Goal: Task Accomplishment & Management: Manage account settings

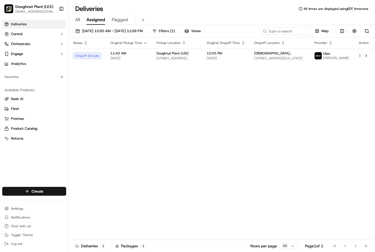
click at [80, 22] on span "All" at bounding box center [77, 19] width 5 height 7
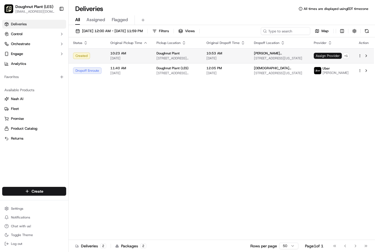
click at [328, 55] on span "Assign Provider" at bounding box center [328, 56] width 28 height 6
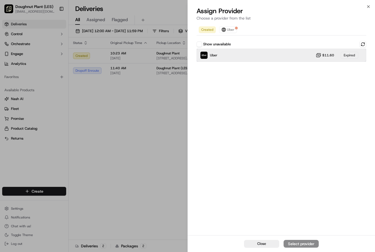
click at [225, 54] on div "Uber $11.60 Expired" at bounding box center [282, 55] width 170 height 13
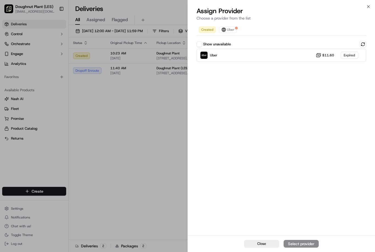
click at [201, 45] on button "Show unavailable" at bounding box center [199, 43] width 5 height 5
click at [201, 46] on button "Show unavailable" at bounding box center [199, 43] width 5 height 5
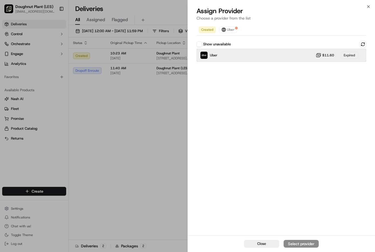
click at [283, 58] on div "Uber $11.60 Expired" at bounding box center [282, 55] width 170 height 13
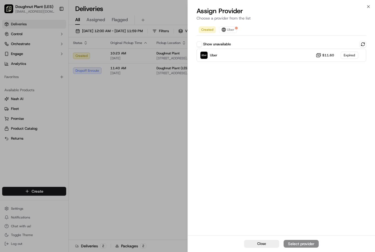
click at [304, 243] on div "Close Select provider" at bounding box center [281, 243] width 187 height 17
click at [231, 30] on span "Uber" at bounding box center [230, 29] width 7 height 4
click at [268, 243] on button "Close" at bounding box center [261, 244] width 35 height 8
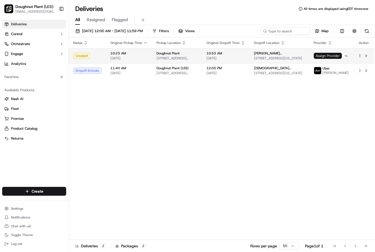
click at [326, 54] on span "Assign Provider" at bounding box center [328, 56] width 28 height 6
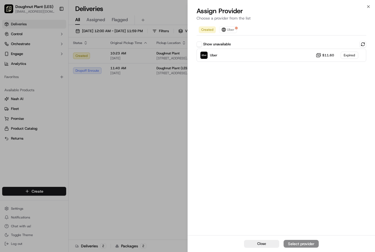
click at [158, 107] on div at bounding box center [187, 126] width 375 height 252
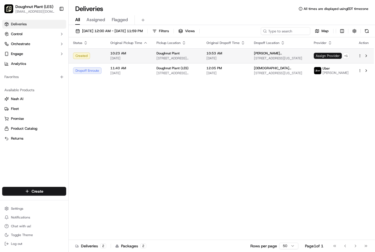
click at [331, 58] on span "Assign Provider" at bounding box center [328, 56] width 28 height 6
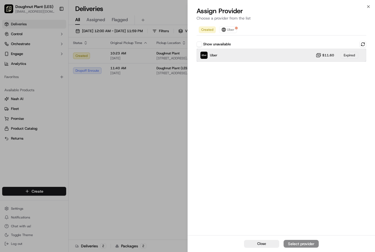
click at [234, 59] on div "Uber $11.60 Expired" at bounding box center [282, 55] width 170 height 13
click at [285, 57] on div "Uber $11.60 Expired" at bounding box center [282, 55] width 170 height 13
click at [349, 57] on div "Expired" at bounding box center [350, 55] width 18 height 7
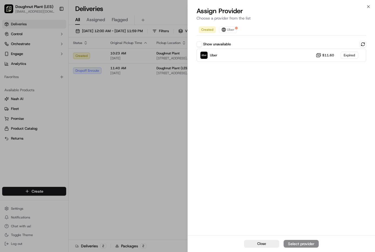
click at [306, 249] on div "Close Select provider" at bounding box center [281, 243] width 187 height 17
click at [202, 43] on button "Show unavailable" at bounding box center [199, 43] width 5 height 5
click at [369, 5] on icon "button" at bounding box center [369, 6] width 4 height 4
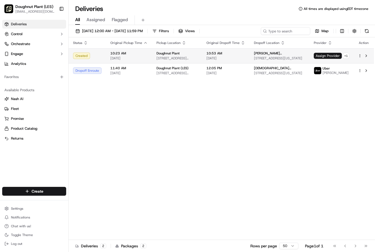
click at [93, 56] on div "Created" at bounding box center [87, 55] width 29 height 7
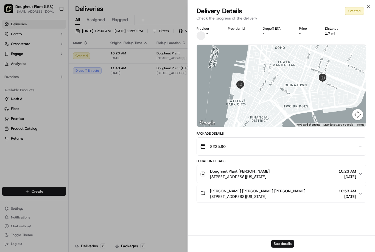
click at [284, 244] on button "See details" at bounding box center [283, 244] width 23 height 8
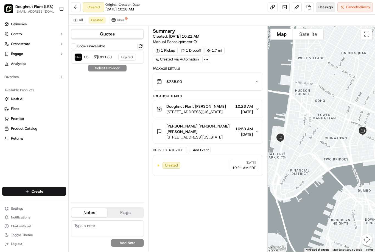
click at [327, 6] on span "Reassign" at bounding box center [326, 7] width 14 height 5
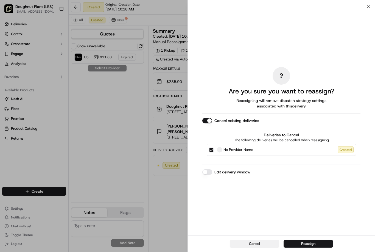
click at [249, 246] on button "Cancel" at bounding box center [254, 244] width 49 height 8
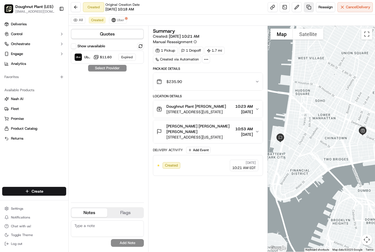
click at [307, 7] on link at bounding box center [309, 7] width 10 height 10
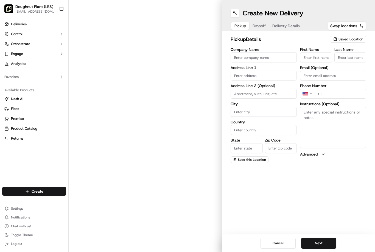
type input "Doughnut Plant"
type input "379 Grand St"
type input "New York"
type input "US"
type input "NY"
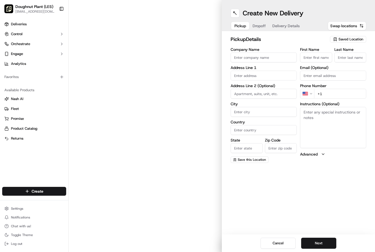
type input "10002"
type input "Bob"
type input "Johnson"
type input "+1 212 505 3700"
type textarea "N/A"
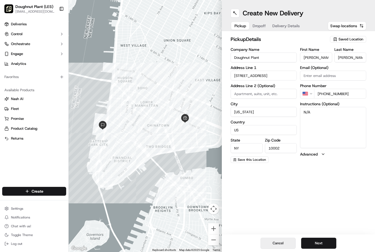
click at [281, 244] on button "Cancel" at bounding box center [278, 243] width 35 height 11
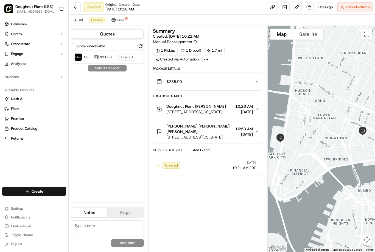
click at [210, 60] on div at bounding box center [207, 60] width 8 height 8
click at [207, 60] on icon at bounding box center [206, 59] width 5 height 5
click at [78, 9] on button at bounding box center [76, 7] width 10 height 10
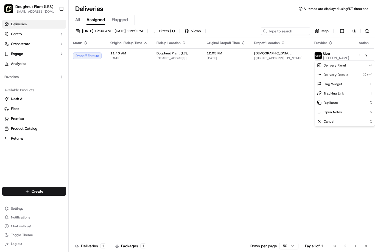
click at [181, 114] on html "Doughnut Plant (LES) les@doughnutplant.com Toggle Sidebar Deliveries Control Or…" at bounding box center [187, 126] width 375 height 252
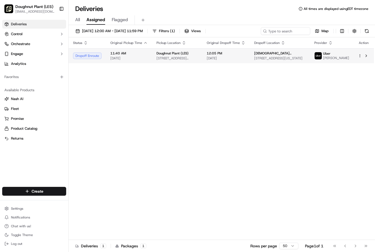
click at [82, 58] on div "Dropoff Enroute" at bounding box center [87, 55] width 29 height 7
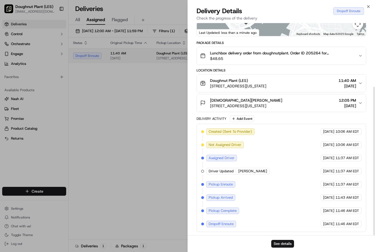
scroll to position [91, 0]
click at [156, 105] on div at bounding box center [187, 126] width 375 height 252
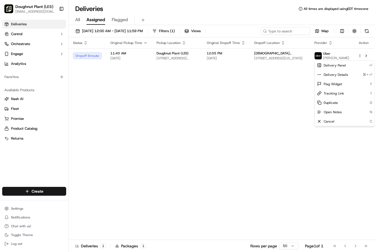
click at [23, 226] on html "Doughnut Plant (LES) les@doughnutplant.com Toggle Sidebar Deliveries Control Or…" at bounding box center [187, 126] width 375 height 252
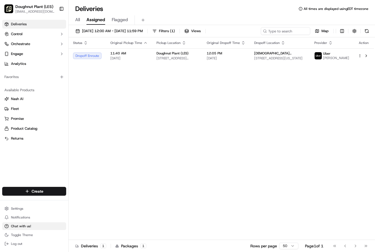
click at [21, 225] on span "Chat with us!" at bounding box center [21, 226] width 20 height 4
click at [21, 223] on button "Chat with us!" at bounding box center [34, 226] width 64 height 8
click at [24, 227] on span "Chat with us!" at bounding box center [21, 226] width 20 height 4
click at [19, 223] on button "Chat with us!" at bounding box center [34, 226] width 64 height 8
click at [169, 127] on div "Status Original Pickup Time Pickup Location Original Dropoff Time Dropoff Locat…" at bounding box center [222, 138] width 306 height 203
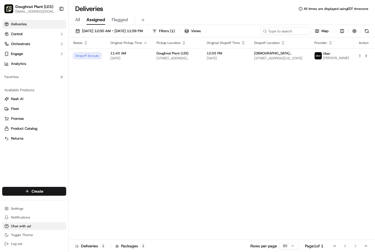
click at [22, 227] on span "Chat with us!" at bounding box center [21, 226] width 20 height 4
click at [22, 225] on span "Chat with us!" at bounding box center [21, 226] width 20 height 4
click at [22, 227] on span "Chat with us!" at bounding box center [21, 226] width 20 height 4
click at [25, 226] on span "Chat with us!" at bounding box center [21, 226] width 20 height 4
click at [24, 225] on span "Chat with us!" at bounding box center [21, 226] width 20 height 4
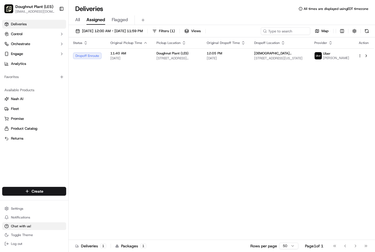
click at [26, 226] on span "Chat with us!" at bounding box center [21, 226] width 20 height 4
click at [23, 217] on span "Notifications" at bounding box center [20, 217] width 19 height 4
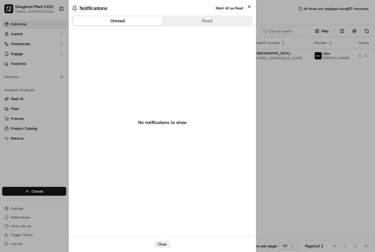
click at [251, 6] on icon "button" at bounding box center [249, 6] width 4 height 4
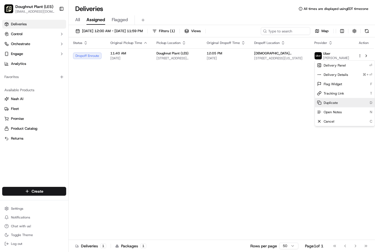
click at [341, 105] on div "Duplicate D" at bounding box center [345, 102] width 60 height 9
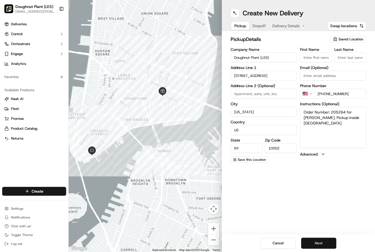
click at [319, 243] on button "Next" at bounding box center [318, 243] width 35 height 11
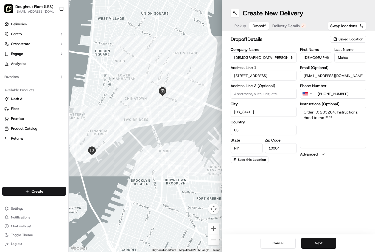
click at [322, 239] on button "Next" at bounding box center [318, 243] width 35 height 11
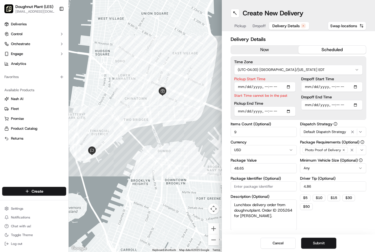
click at [280, 87] on input "Pickup Start Time" at bounding box center [265, 87] width 62 height 10
type input "2025-09-22T11:55"
click at [279, 113] on div "Time Zone (UTC-04.00) America/New York EDT Pickup Start Time Start Time cannot …" at bounding box center [299, 87] width 136 height 63
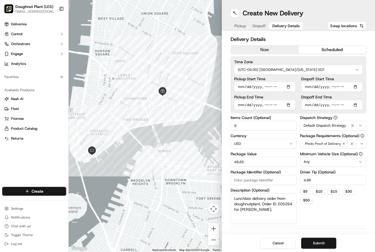
type input "2025-09-22T12:00"
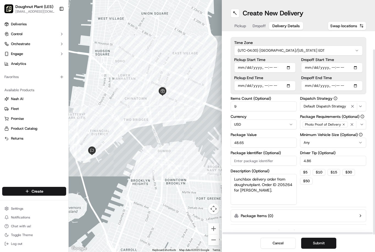
scroll to position [18, 0]
click at [325, 242] on button "Submit" at bounding box center [318, 243] width 35 height 11
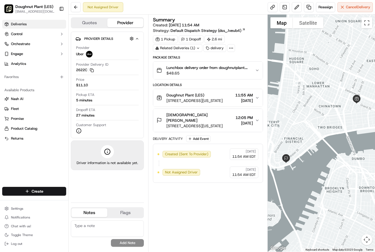
click at [24, 25] on span "Deliveries" at bounding box center [19, 24] width 16 height 5
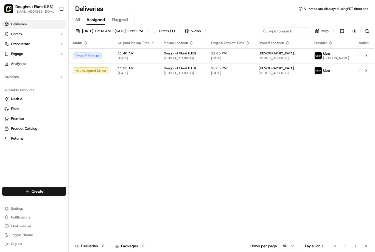
click at [250, 102] on div "Status Original Pickup Time Pickup Location Original Dropoff Time Dropoff Locat…" at bounding box center [222, 138] width 306 height 203
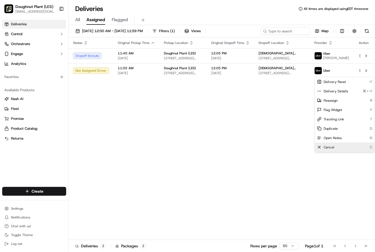
click at [326, 145] on span "Cancel" at bounding box center [329, 147] width 11 height 4
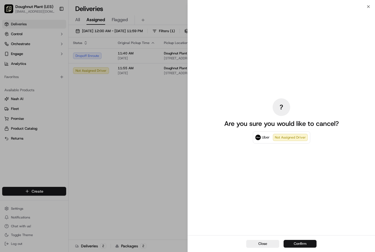
click at [301, 244] on button "Confirm" at bounding box center [300, 244] width 33 height 8
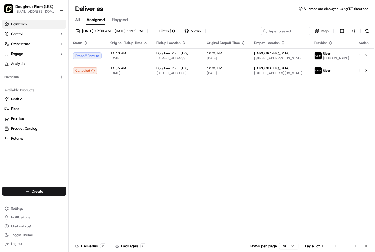
click at [77, 18] on span "All" at bounding box center [77, 19] width 5 height 7
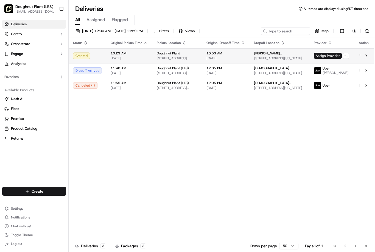
click at [357, 55] on td at bounding box center [364, 55] width 20 height 15
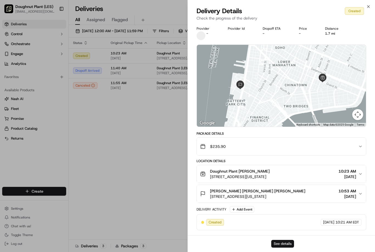
click at [279, 244] on button "See details" at bounding box center [283, 244] width 23 height 8
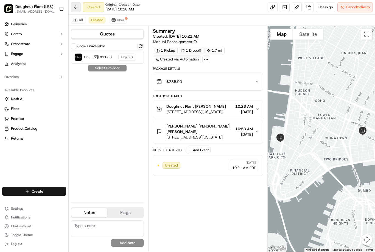
click at [77, 3] on button at bounding box center [76, 7] width 10 height 10
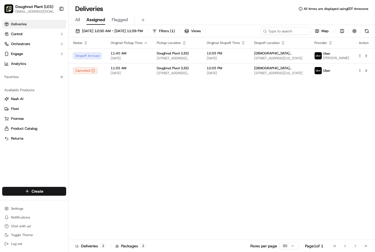
click at [77, 18] on span "All" at bounding box center [77, 19] width 5 height 7
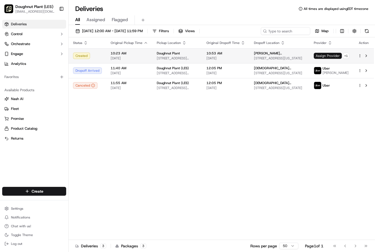
click at [331, 54] on span "Assign Provider" at bounding box center [328, 56] width 28 height 6
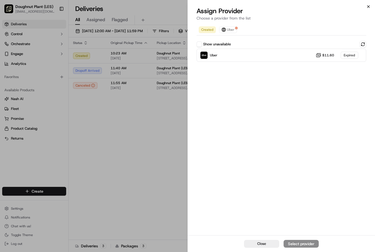
click at [370, 4] on icon "button" at bounding box center [369, 6] width 4 height 4
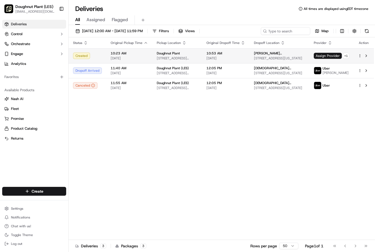
click at [359, 57] on icon "button" at bounding box center [360, 56] width 4 height 4
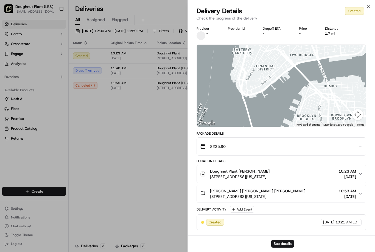
click at [160, 148] on div at bounding box center [187, 126] width 375 height 252
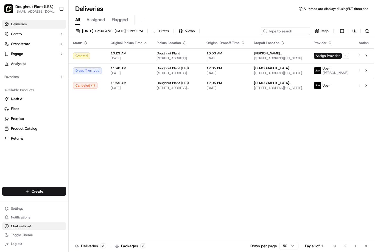
click at [23, 228] on span "Chat with us!" at bounding box center [21, 226] width 20 height 4
click at [21, 229] on button "Chat with us!" at bounding box center [34, 226] width 64 height 8
click at [24, 226] on span "Chat with us!" at bounding box center [21, 226] width 20 height 4
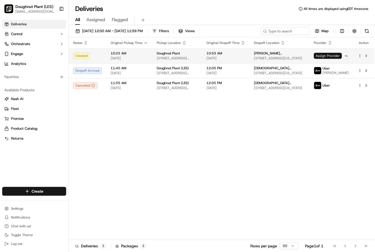
click at [329, 57] on span "Assign Provider" at bounding box center [328, 56] width 28 height 6
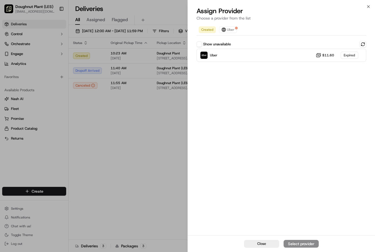
click at [202, 43] on button "Show unavailable" at bounding box center [199, 43] width 5 height 5
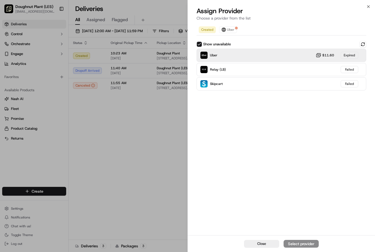
click at [329, 54] on span "$11.60" at bounding box center [329, 55] width 12 height 4
click at [326, 55] on span "$11.60" at bounding box center [329, 55] width 12 height 4
click at [329, 57] on span "$11.60" at bounding box center [329, 55] width 12 height 4
click at [352, 55] on div "Expired" at bounding box center [350, 55] width 18 height 7
click at [350, 53] on div "Expired" at bounding box center [350, 55] width 18 height 7
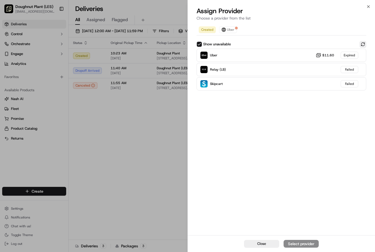
click at [366, 42] on button at bounding box center [363, 44] width 7 height 7
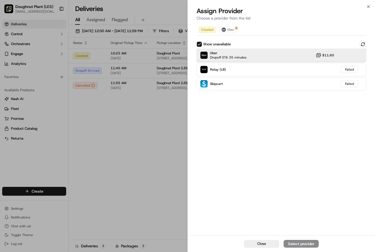
click at [291, 55] on div "Uber Dropoff ETA 35 minutes $11.60" at bounding box center [282, 55] width 170 height 13
click at [302, 241] on div "Assign Provider" at bounding box center [301, 243] width 27 height 5
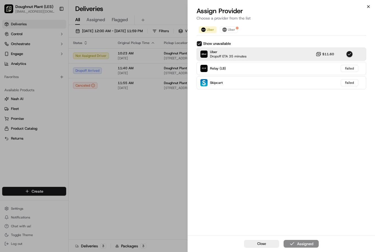
click at [367, 7] on icon "button" at bounding box center [369, 6] width 4 height 4
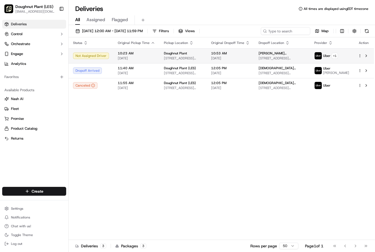
click at [136, 56] on span "[DATE]" at bounding box center [136, 58] width 37 height 4
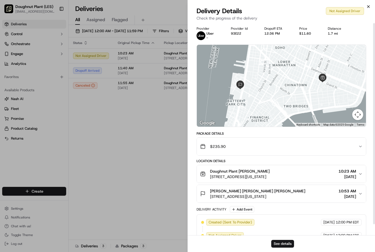
click at [368, 8] on icon "button" at bounding box center [369, 6] width 4 height 4
